Goal: Task Accomplishment & Management: Manage account settings

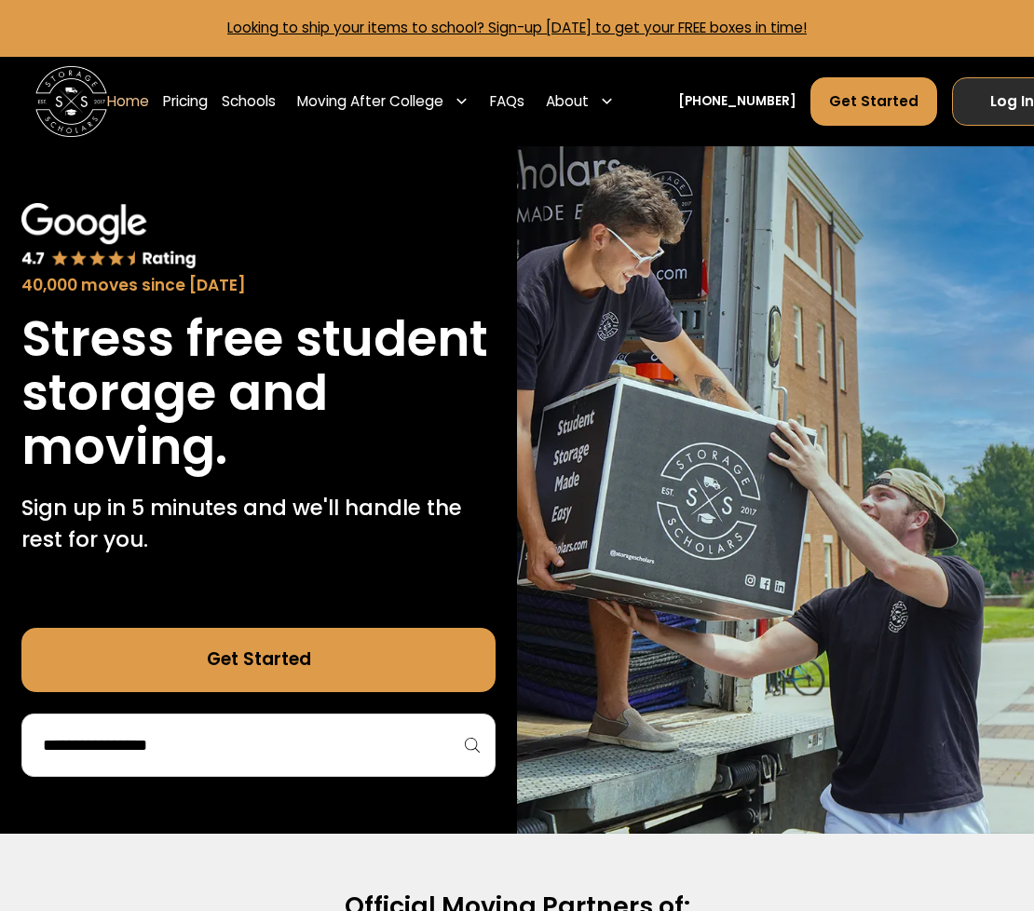
click at [987, 77] on link "Log In" at bounding box center [1012, 101] width 121 height 48
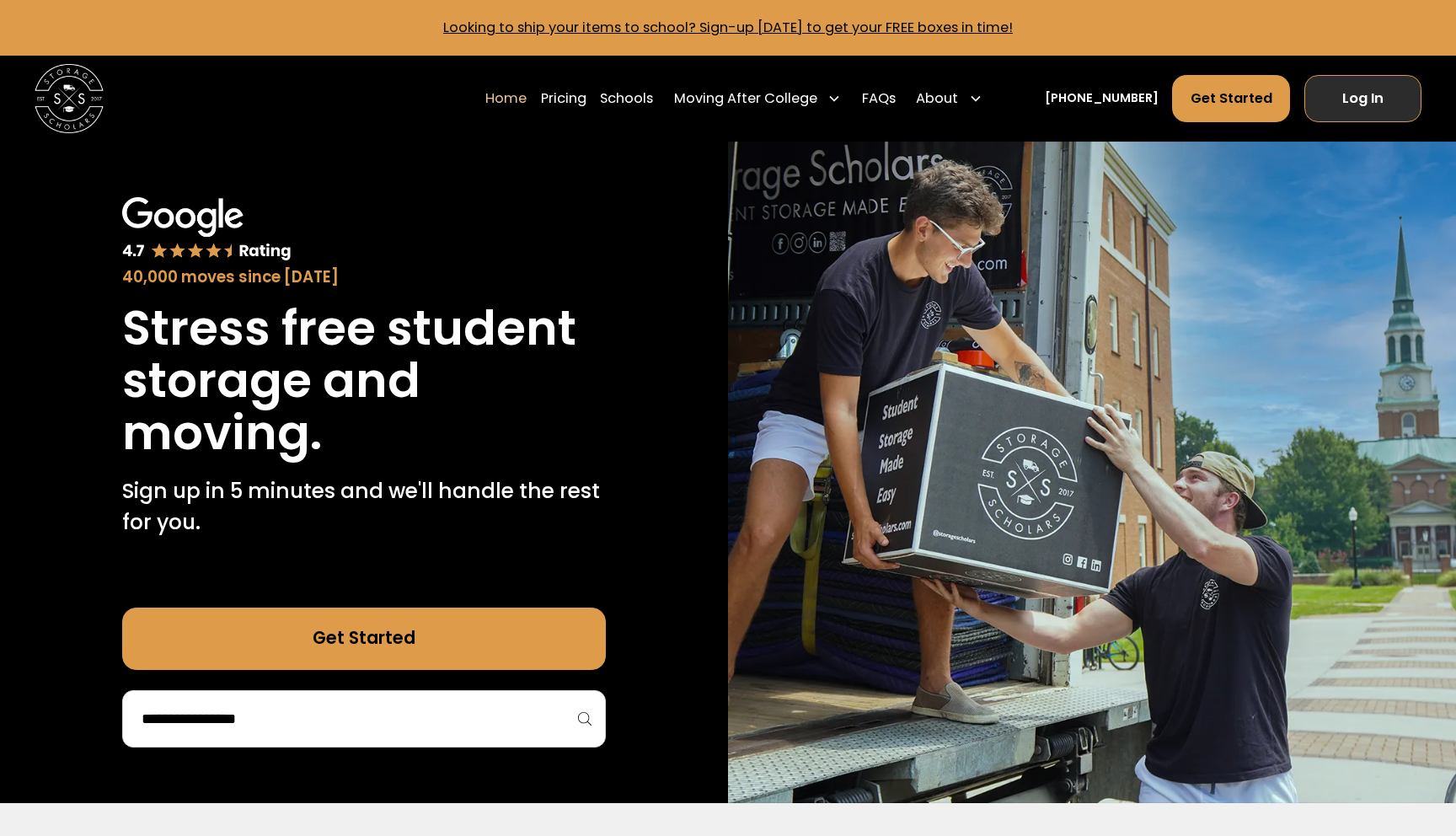
click at [1364, 90] on link "Log In" at bounding box center [1362, 98] width 117 height 46
click at [1359, 85] on link "Log In" at bounding box center [1362, 98] width 117 height 46
